Goal: Transaction & Acquisition: Purchase product/service

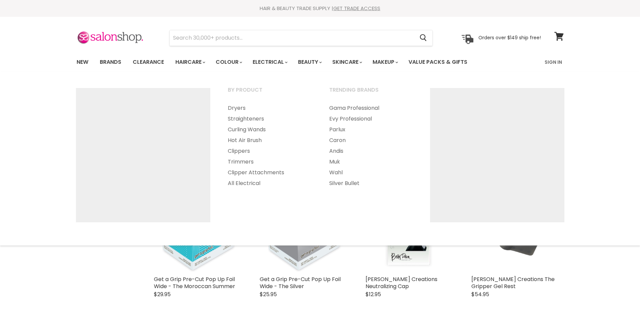
select select "created-descending"
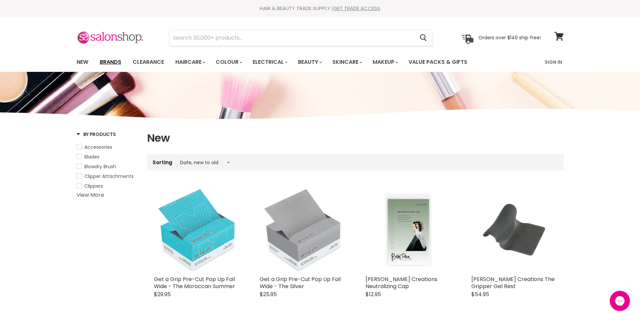
click at [116, 62] on link "Brands" at bounding box center [111, 62] width 32 height 14
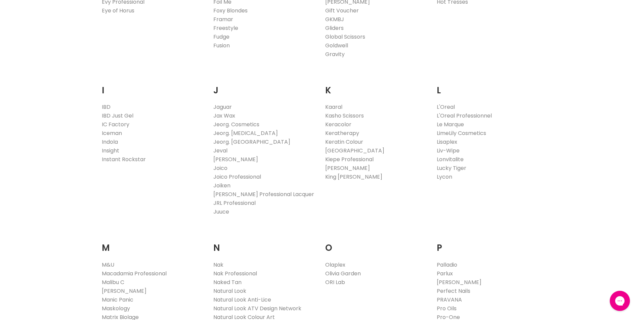
scroll to position [672, 0]
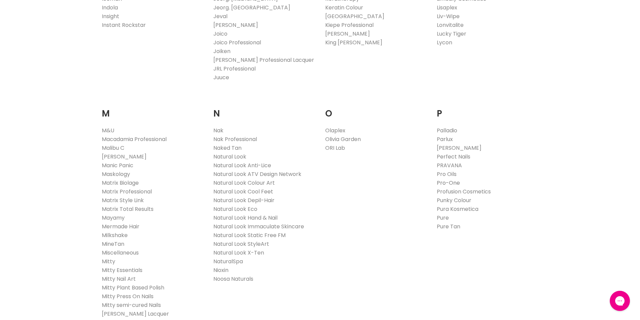
click at [451, 183] on link "Pro-One" at bounding box center [448, 183] width 23 height 8
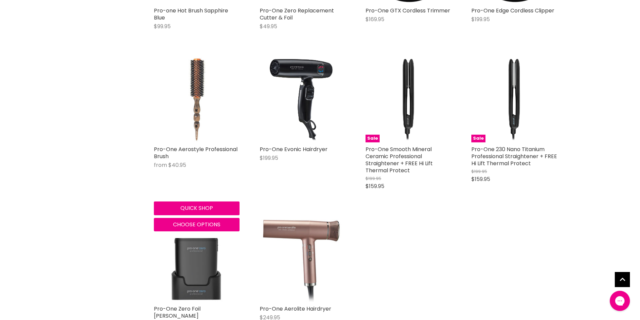
click at [199, 91] on img "Main content" at bounding box center [197, 100] width 86 height 86
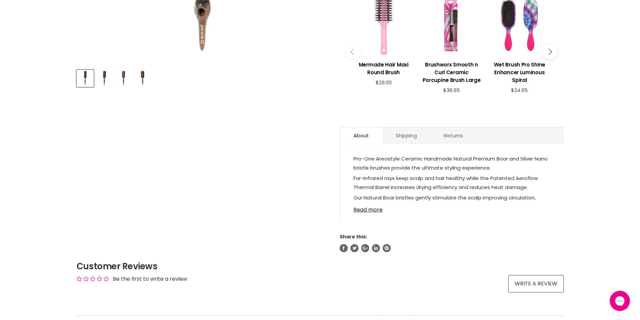
click at [377, 193] on p "Our Natural Boar bristles gently stimulate the scalp improving circulation, pro…" at bounding box center [452, 202] width 197 height 19
click at [375, 203] on link "Read more" at bounding box center [452, 208] width 197 height 10
